Goal: Find specific fact

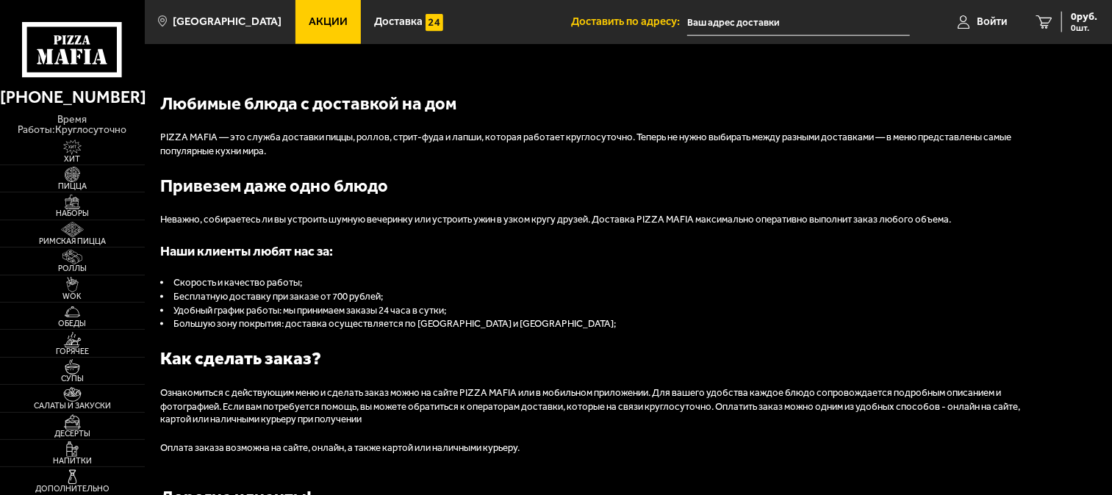
scroll to position [1502, 0]
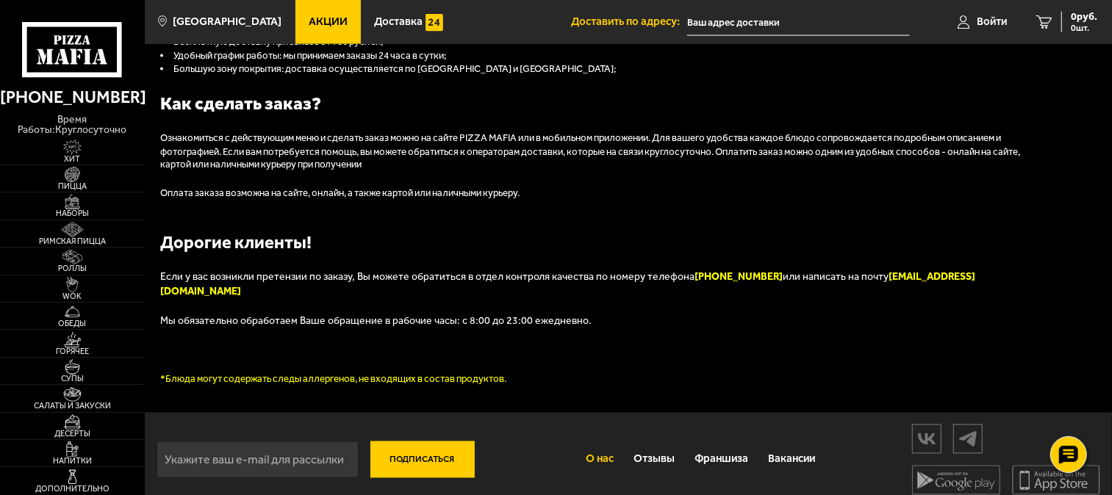
click at [598, 443] on link "О нас" at bounding box center [599, 459] width 48 height 37
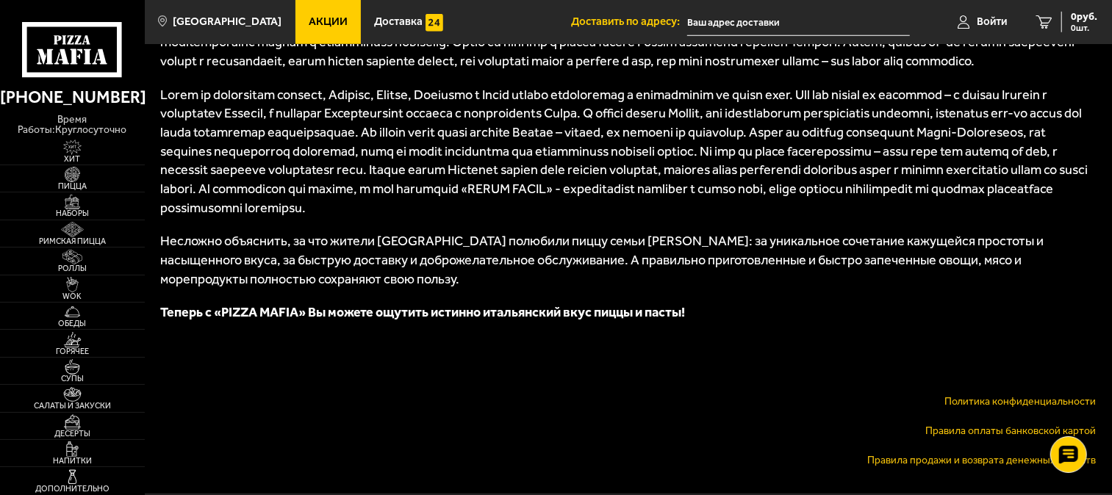
scroll to position [908, 0]
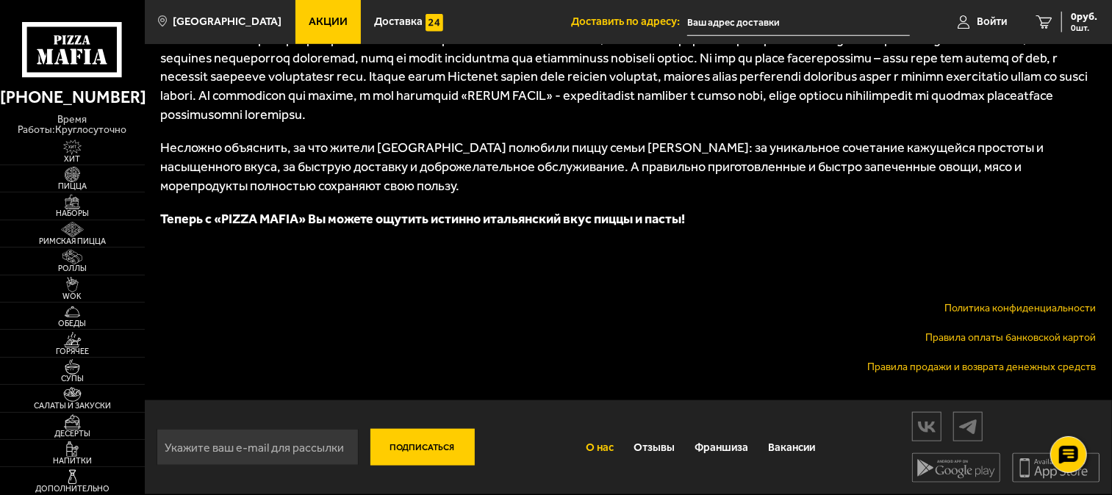
click at [981, 310] on link "Политика конфиденциальности" at bounding box center [1020, 308] width 151 height 12
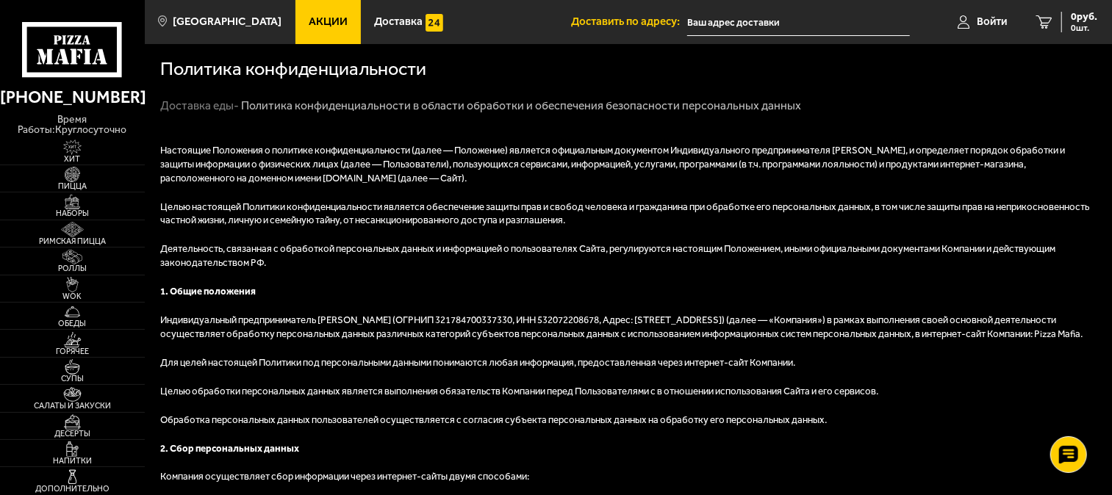
click at [560, 329] on p "Индивидуальный предприниматель Мун Мария Львовна (ОГРНИП 321784700337330, ИНН 5…" at bounding box center [628, 328] width 936 height 28
